Goal: Transaction & Acquisition: Purchase product/service

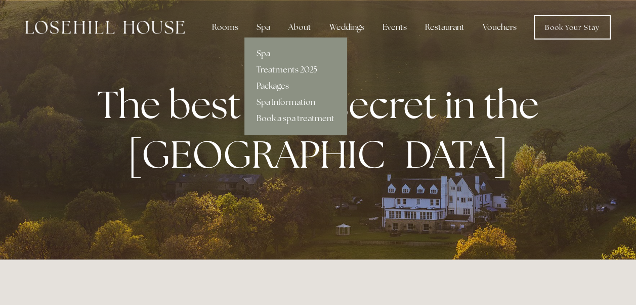
click at [275, 70] on link "Treatments 2025" at bounding box center [295, 70] width 102 height 16
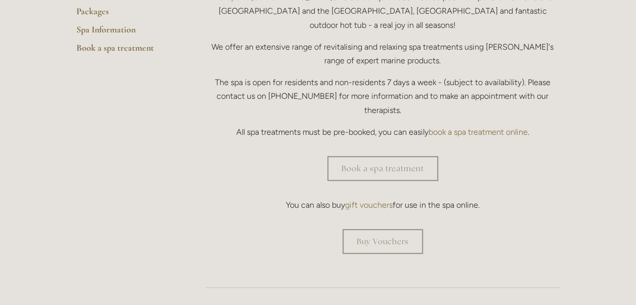
scroll to position [399, 0]
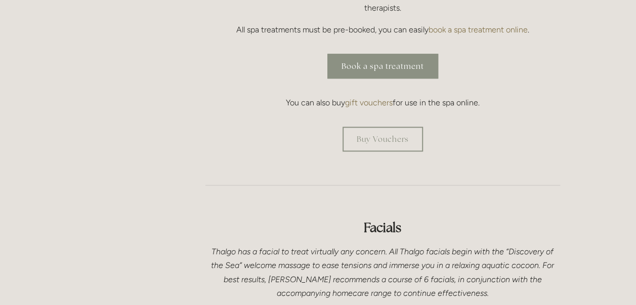
click at [398, 54] on link "Book a spa treatment" at bounding box center [382, 66] width 111 height 25
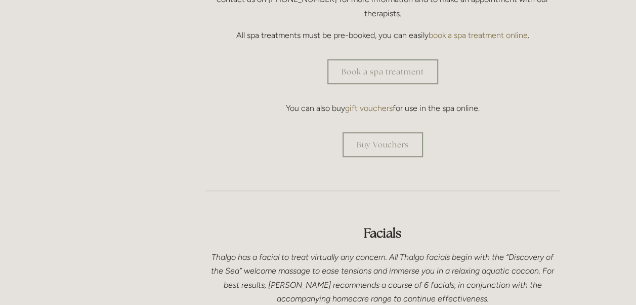
scroll to position [0, 0]
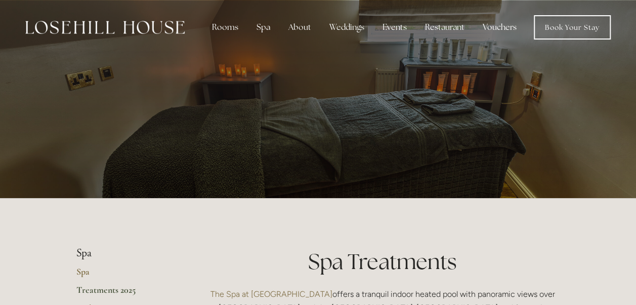
click at [491, 27] on link "Vouchers" at bounding box center [500, 27] width 50 height 20
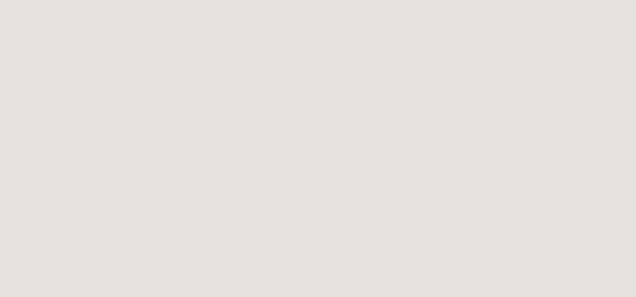
scroll to position [390, 0]
